Goal: Task Accomplishment & Management: Manage account settings

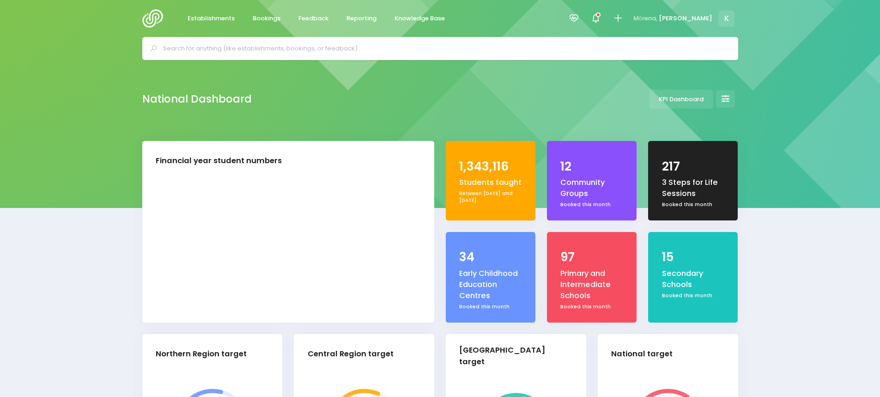
select select "5"
click at [186, 54] on input "text" at bounding box center [444, 49] width 562 height 14
click at [197, 44] on input "text" at bounding box center [444, 49] width 562 height 14
paste input "Te Totara Primary School"
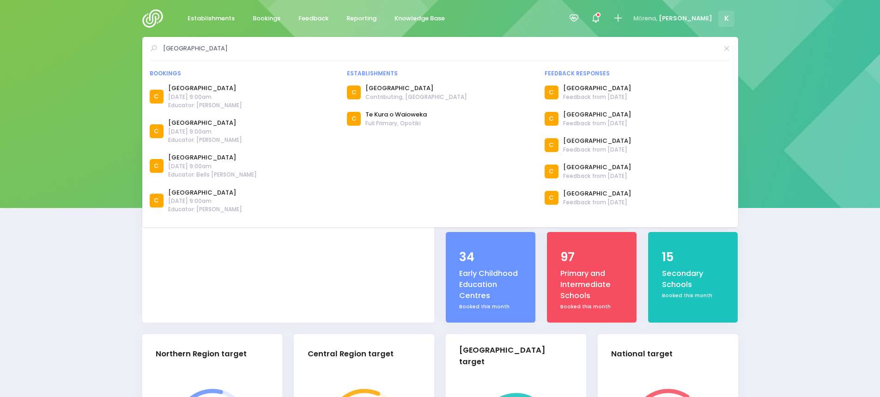
click at [243, 44] on input "Te Totara Primary School" at bounding box center [440, 49] width 555 height 14
drag, startPoint x: 240, startPoint y: 46, endPoint x: 95, endPoint y: 39, distance: 144.7
click at [95, 39] on div "Te Totara Primary School Bookings C C C C" at bounding box center [440, 48] width 880 height 23
paste input "Rototun"
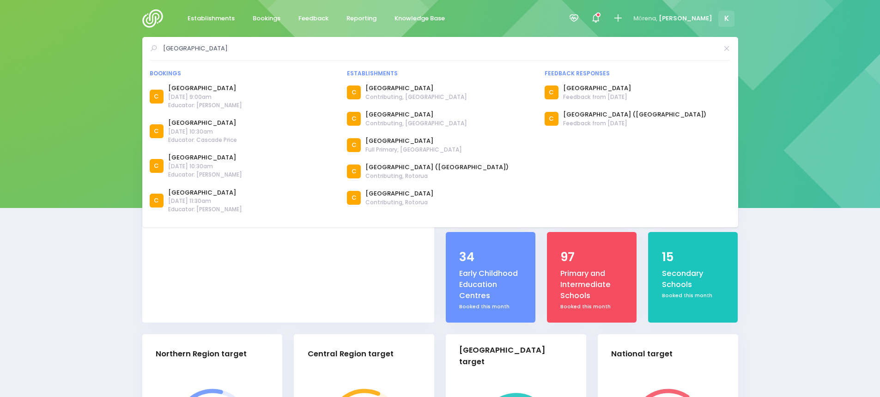
type input "Rototuna Primary School"
drag, startPoint x: 243, startPoint y: 46, endPoint x: 24, endPoint y: 30, distance: 219.4
click at [179, 44] on input "text" at bounding box center [444, 49] width 562 height 14
click at [179, 45] on input "text" at bounding box center [444, 49] width 562 height 14
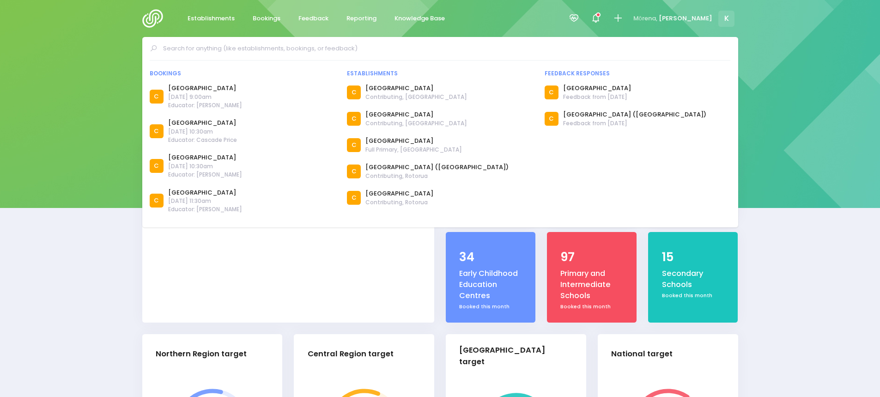
paste input "Home School Group - Hamilton"
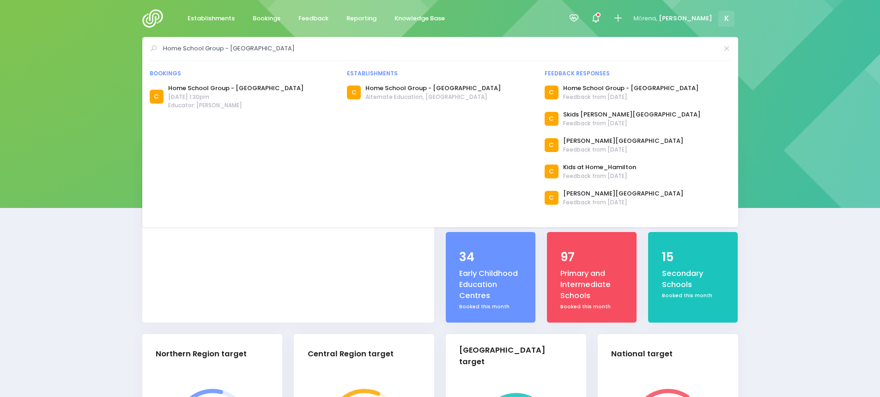
drag, startPoint x: 250, startPoint y: 47, endPoint x: 0, endPoint y: 48, distance: 250.3
click at [0, 48] on html "Establishments Bookings Feedback Reporting Knowledge Base" at bounding box center [440, 198] width 880 height 397
click at [227, 51] on input "Home School Group - Hamilton" at bounding box center [440, 49] width 555 height 14
drag, startPoint x: 257, startPoint y: 49, endPoint x: 28, endPoint y: 49, distance: 229.5
click at [28, 49] on div "Home School Group - Hamilton Bookings C C" at bounding box center [440, 48] width 880 height 23
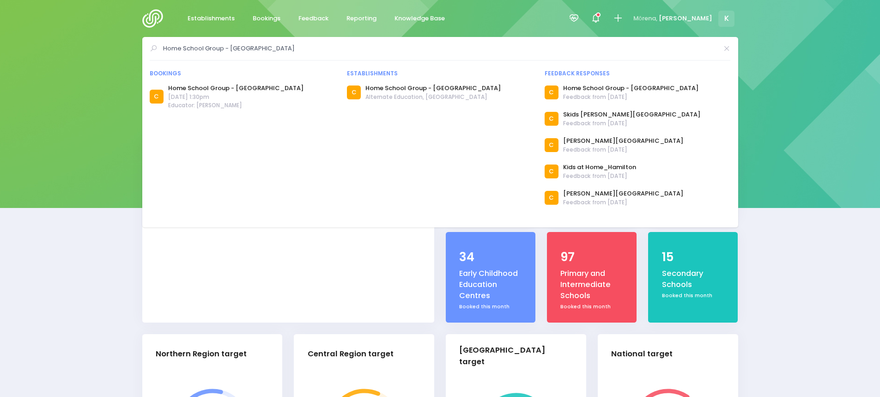
paste input "[GEOGRAPHIC_DATA]"
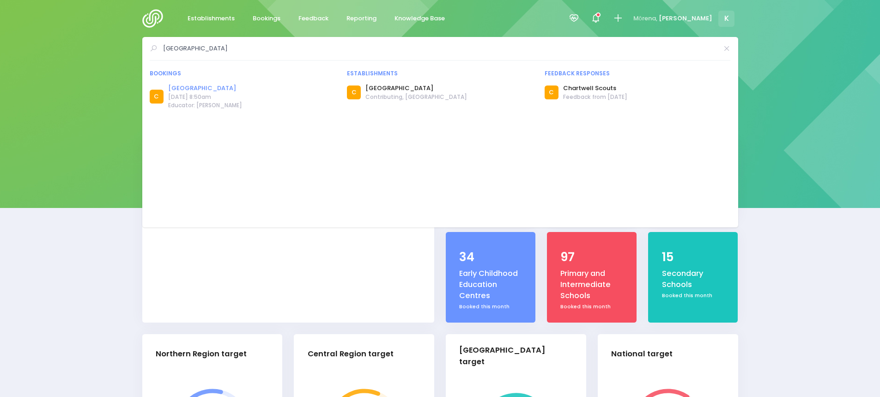
type input "[GEOGRAPHIC_DATA]"
click at [230, 87] on link "[GEOGRAPHIC_DATA]" at bounding box center [205, 88] width 74 height 9
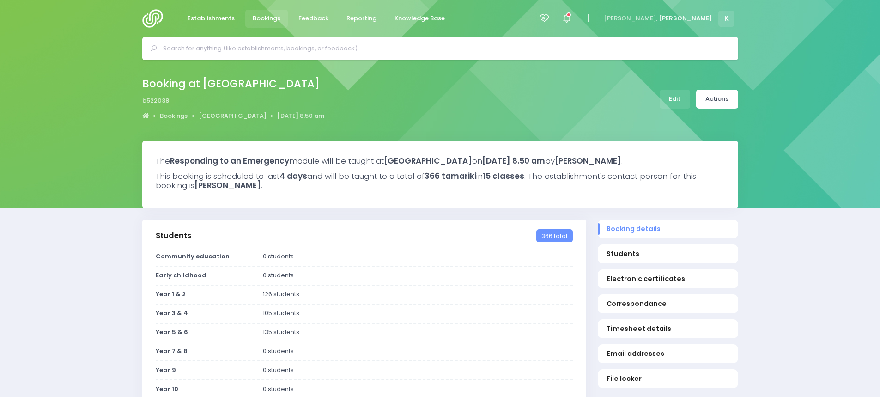
select select "5"
click at [724, 96] on link "Actions" at bounding box center [717, 99] width 42 height 19
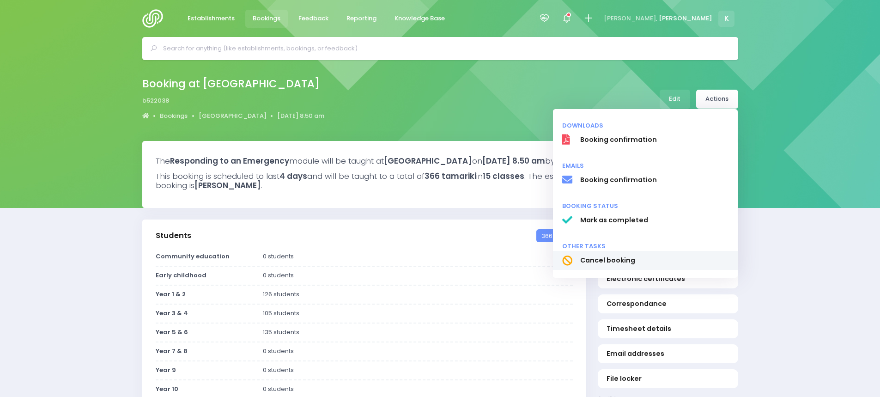
click at [623, 259] on span "Cancel booking" at bounding box center [653, 260] width 149 height 10
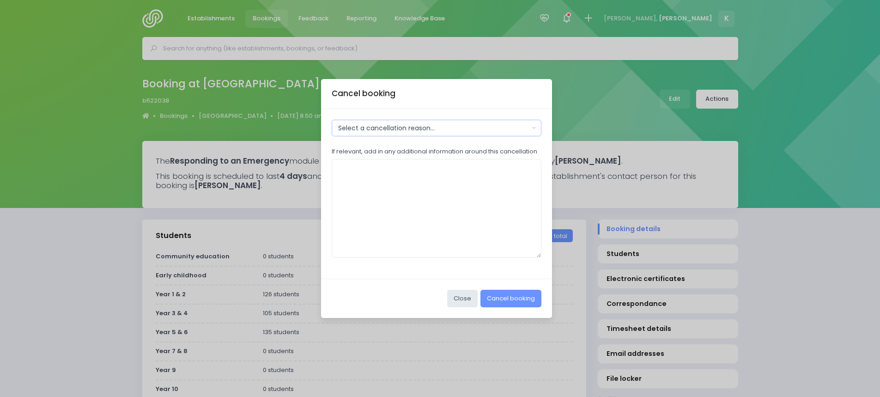
click at [365, 126] on div "Select a cancellation reason..." at bounding box center [433, 128] width 191 height 10
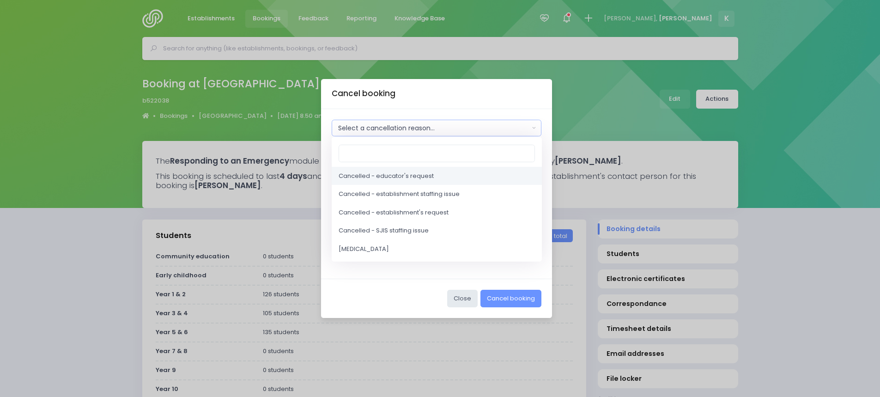
click at [369, 174] on span "Cancelled - educator's request" at bounding box center [385, 175] width 95 height 9
select select "2"
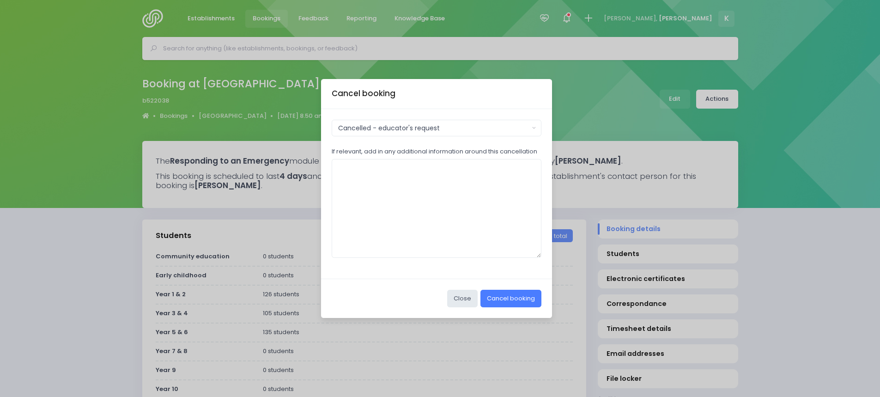
click at [519, 303] on button "Cancel booking" at bounding box center [510, 298] width 61 height 18
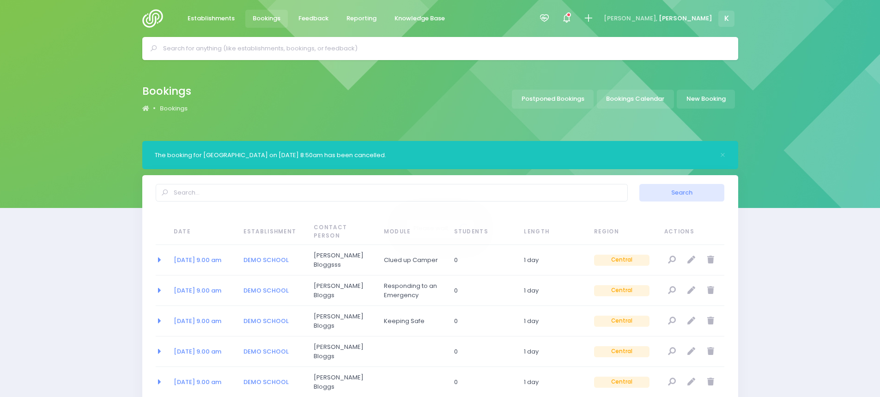
select select "20"
click at [163, 43] on input "text" at bounding box center [444, 49] width 562 height 14
paste input "Deanwell School"
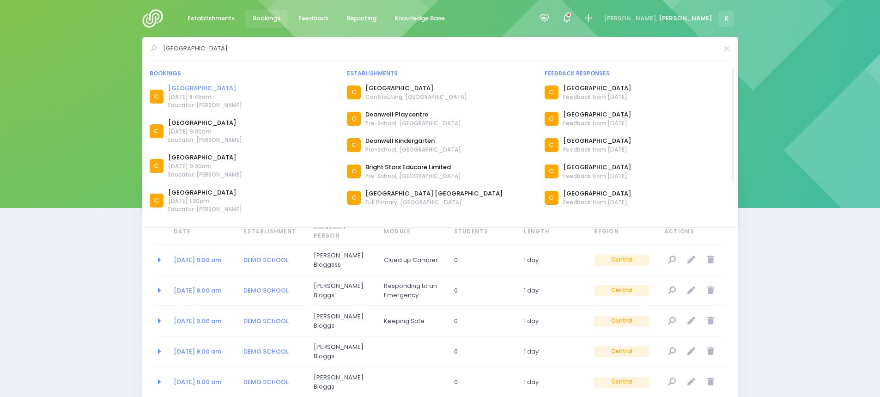
type input "Deanwell School"
click at [203, 89] on link "Deanwell School" at bounding box center [205, 88] width 74 height 9
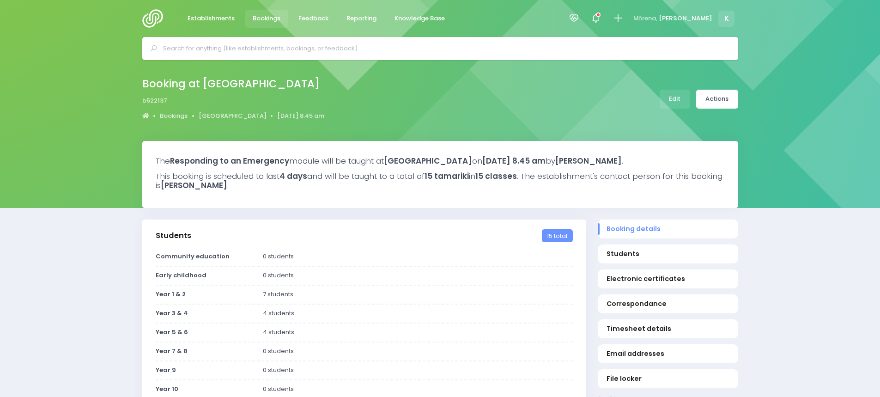
select select "5"
click at [711, 103] on link "Actions" at bounding box center [717, 99] width 42 height 19
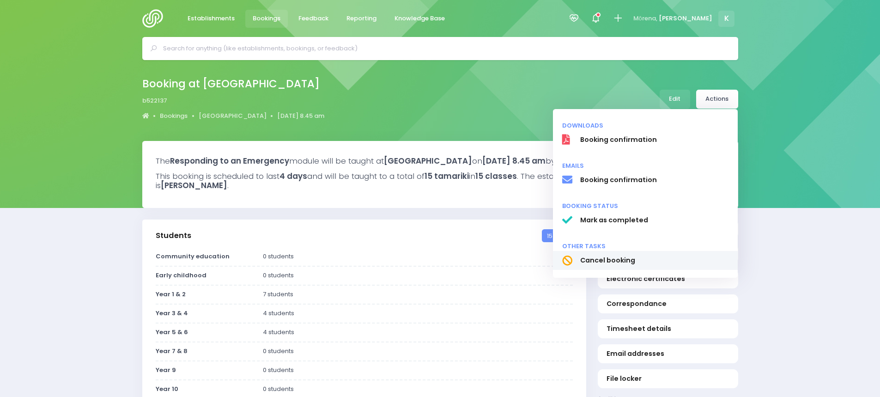
click at [617, 259] on span "Cancel booking" at bounding box center [653, 260] width 149 height 10
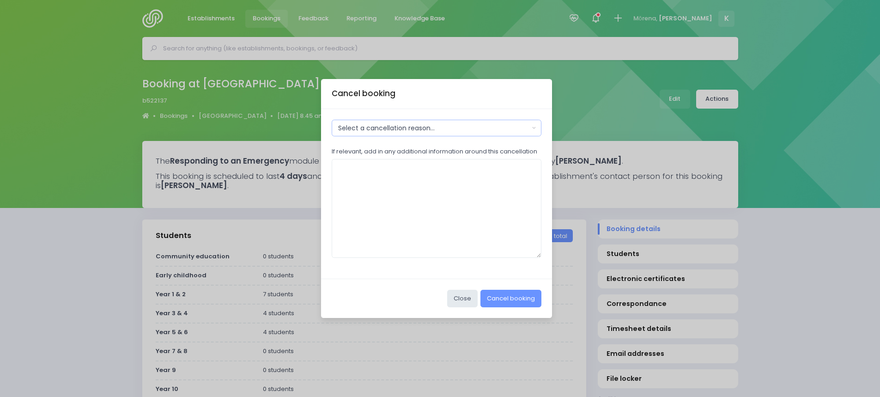
click at [453, 132] on div "Select a cancellation reason..." at bounding box center [433, 128] width 191 height 10
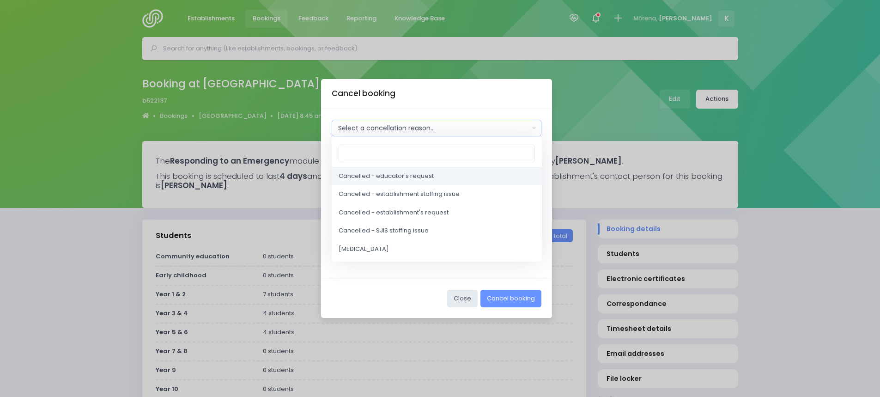
drag, startPoint x: 447, startPoint y: 173, endPoint x: 469, endPoint y: 190, distance: 27.3
click at [447, 174] on link "Cancelled - educator's request" at bounding box center [437, 176] width 210 height 18
select select "2"
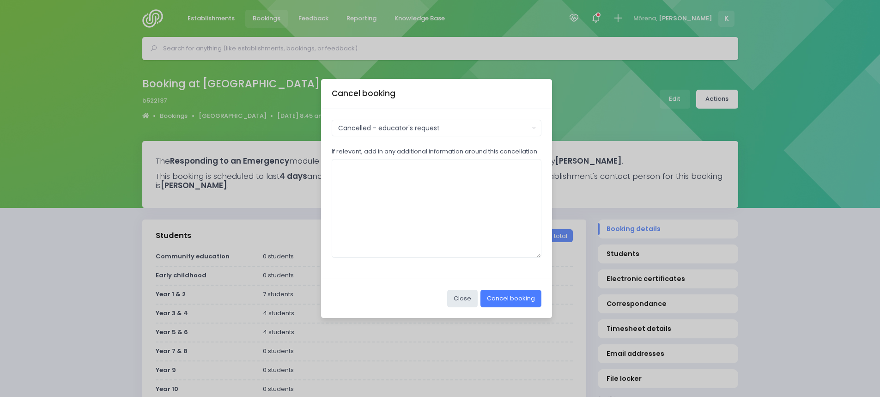
click at [506, 301] on button "Cancel booking" at bounding box center [510, 298] width 61 height 18
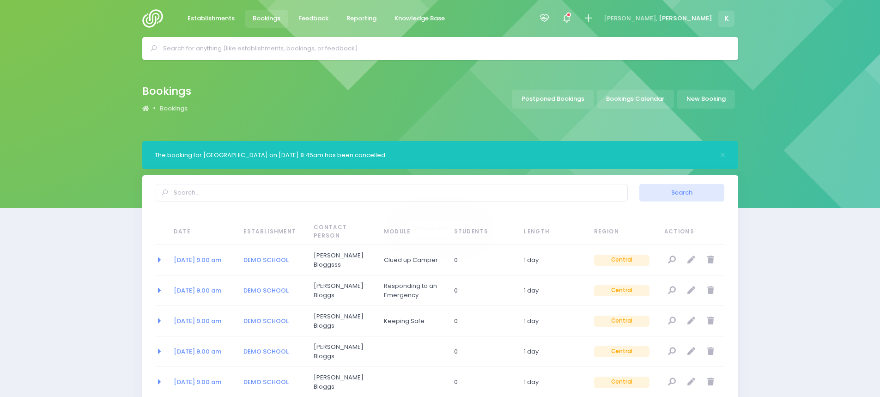
select select "20"
click at [197, 44] on input "text" at bounding box center [444, 49] width 562 height 14
paste input "[GEOGRAPHIC_DATA]"
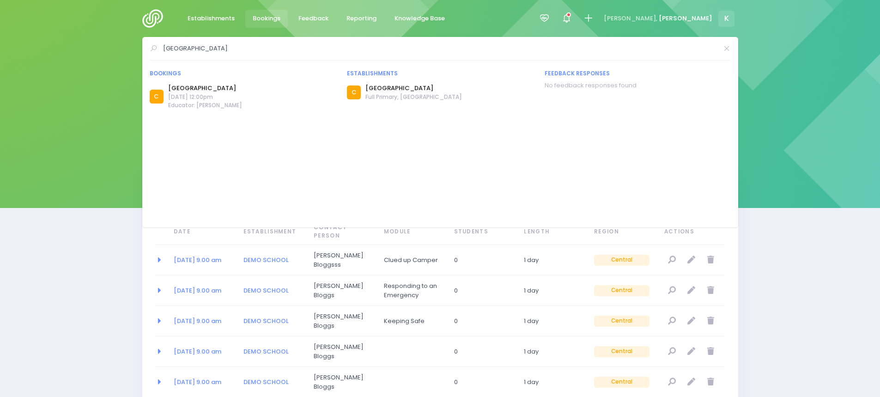
click at [240, 48] on input "[GEOGRAPHIC_DATA]" at bounding box center [440, 49] width 555 height 14
drag, startPoint x: 239, startPoint y: 48, endPoint x: 130, endPoint y: 48, distance: 109.4
click at [130, 48] on div "[GEOGRAPHIC_DATA] Bookings C C C" at bounding box center [440, 48] width 880 height 23
paste input "amilton North"
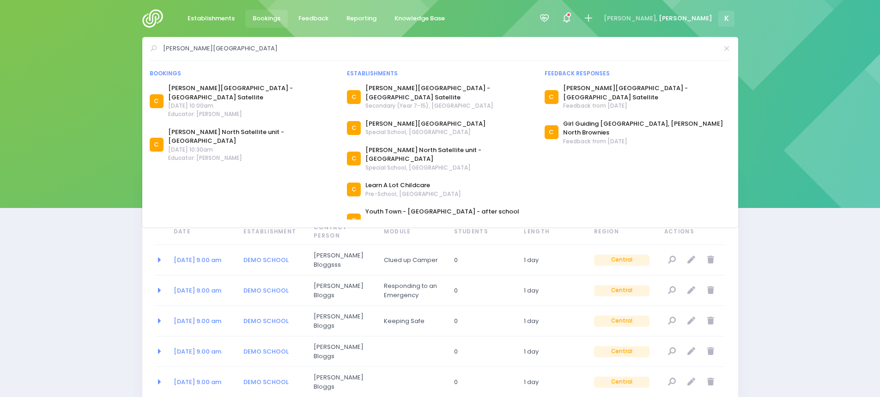
drag, startPoint x: 256, startPoint y: 51, endPoint x: 127, endPoint y: 51, distance: 128.8
click at [127, 51] on div "[PERSON_NAME][GEOGRAPHIC_DATA] Bookings C C C C C C" at bounding box center [440, 48] width 880 height 23
paste input "[PERSON_NAME][GEOGRAPHIC_DATA]"
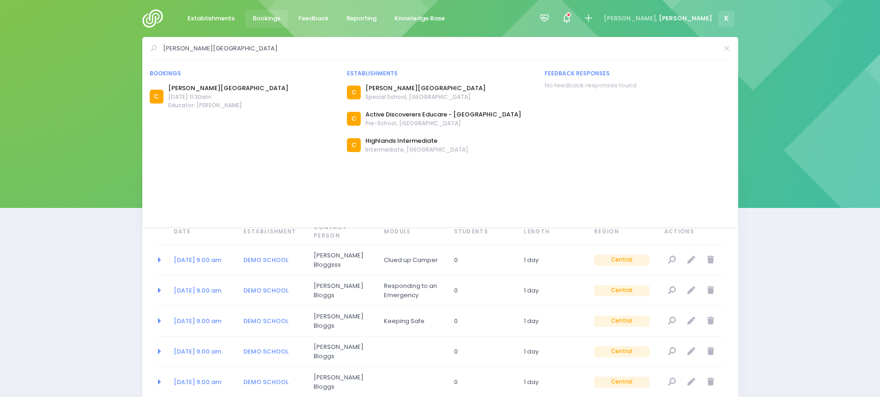
drag, startPoint x: 258, startPoint y: 48, endPoint x: 115, endPoint y: 45, distance: 142.7
click at [115, 45] on div "[PERSON_NAME][GEOGRAPHIC_DATA] Bookings C C C C C" at bounding box center [440, 48] width 880 height 23
paste input "Fairfield Primary"
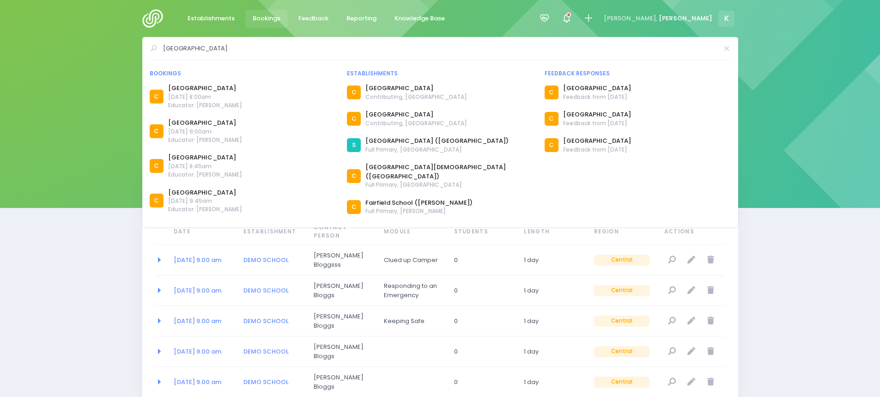
type input "[GEOGRAPHIC_DATA]"
